Goal: Task Accomplishment & Management: Manage account settings

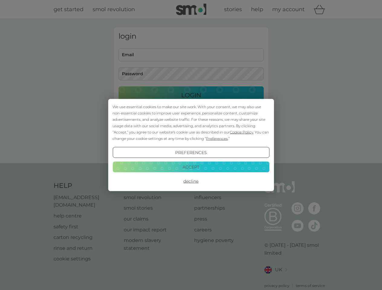
click at [242, 132] on span "Cookie Policy" at bounding box center [241, 132] width 23 height 5
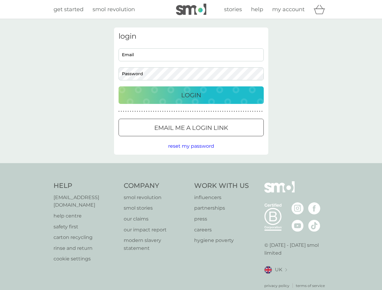
click at [216, 139] on div "login Email Password Login ● ● ● ● ● ● ● ● ● ● ● ● ● ● ● ● ● ● ● ● ● ● ● ● ● ● …" at bounding box center [191, 91] width 154 height 127
click at [191, 153] on div "login Email Password Login ● ● ● ● ● ● ● ● ● ● ● ● ● ● ● ● ● ● ● ● ● ● ● ● ● ● …" at bounding box center [191, 91] width 154 height 127
click at [191, 182] on div "Help [EMAIL_ADDRESS][DOMAIN_NAME] help centre safety first carton recycling rin…" at bounding box center [191, 235] width 275 height 107
click at [191, 167] on div "Help [EMAIL_ADDRESS][DOMAIN_NAME] help centre safety first carton recycling rin…" at bounding box center [191, 235] width 382 height 144
